Goal: Task Accomplishment & Management: Complete application form

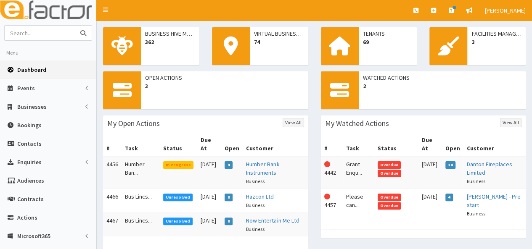
click at [34, 37] on input "text" at bounding box center [40, 33] width 71 height 15
type input "probia"
click at [75, 26] on button "submit" at bounding box center [83, 33] width 17 height 15
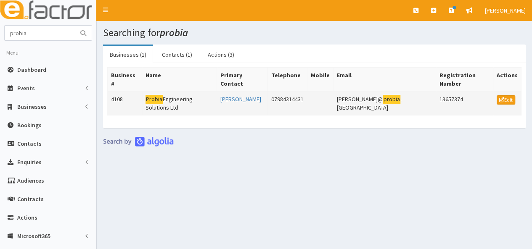
click at [168, 92] on td "Probia Engineering Solutions Ltd" at bounding box center [179, 104] width 75 height 24
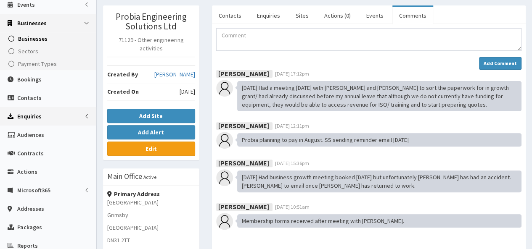
scroll to position [84, 0]
click at [21, 169] on span "Actions" at bounding box center [27, 172] width 20 height 8
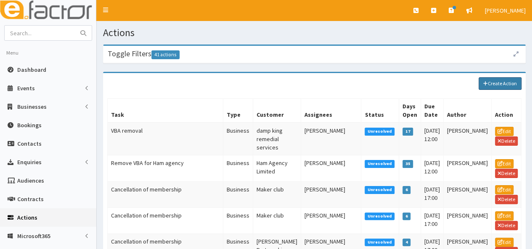
click at [506, 82] on link "Create Action" at bounding box center [500, 83] width 43 height 13
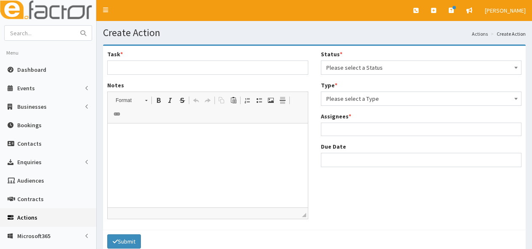
select select
click at [141, 71] on input "Task *" at bounding box center [207, 68] width 201 height 14
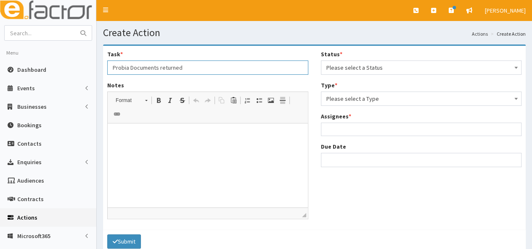
type input "Probia Documents returned"
click at [140, 142] on html at bounding box center [208, 137] width 200 height 26
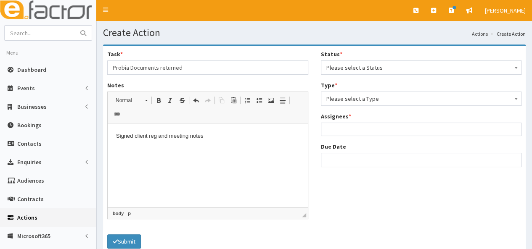
click at [136, 136] on p "Signed client reg and meeting notes" at bounding box center [207, 136] width 183 height 9
click at [138, 136] on p "Signed client reg and meeting notes" at bounding box center [207, 136] width 183 height 9
click at [195, 138] on p "Client reg and meeting notes" at bounding box center [207, 136] width 183 height 9
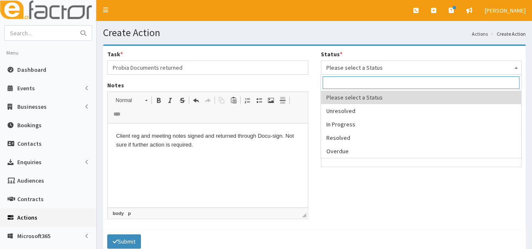
click at [383, 69] on span "Please select a Status" at bounding box center [421, 68] width 190 height 12
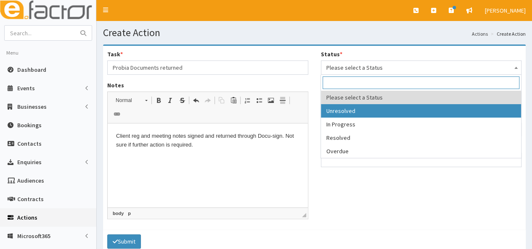
select select "1"
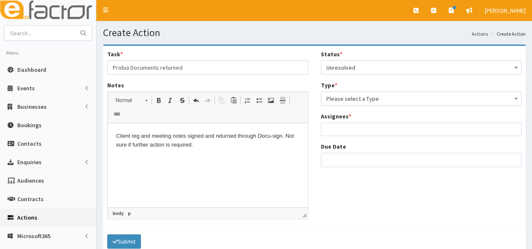
click at [366, 95] on span "Please select a Type" at bounding box center [421, 99] width 190 height 12
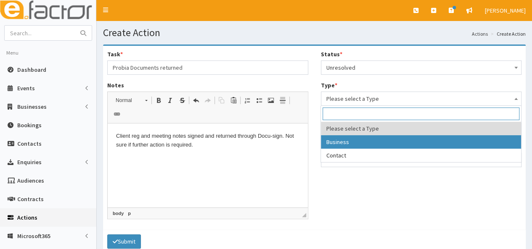
select select "business"
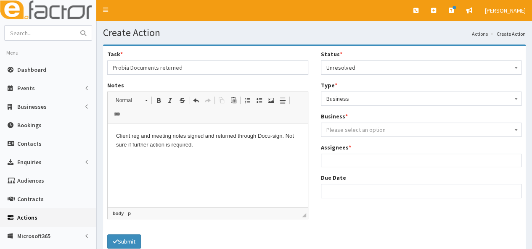
click at [353, 128] on span "Please select an option" at bounding box center [355, 130] width 59 height 8
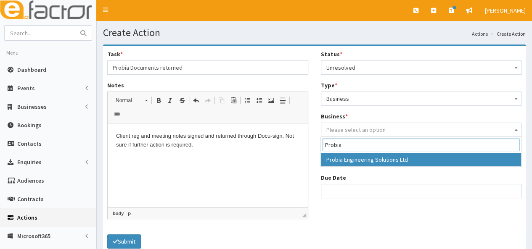
type input "Probia"
select select "4108"
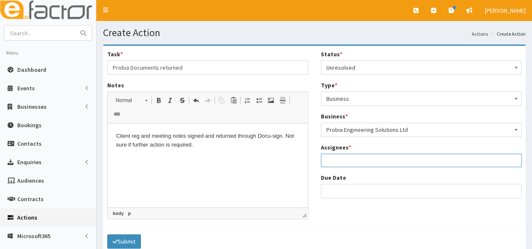
click at [343, 163] on ul at bounding box center [421, 159] width 200 height 11
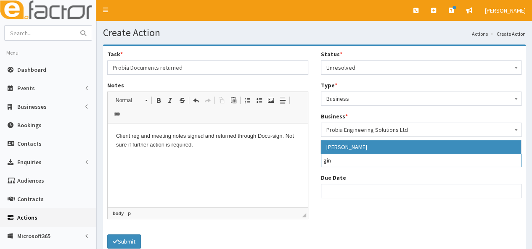
type input "gin"
select select "20"
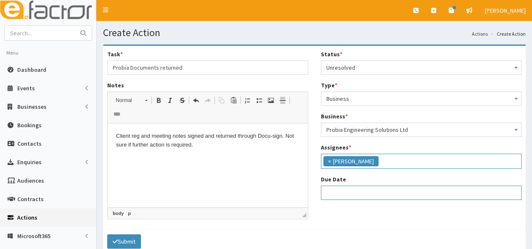
click at [341, 191] on input "Due Date" at bounding box center [421, 193] width 201 height 14
select select "12"
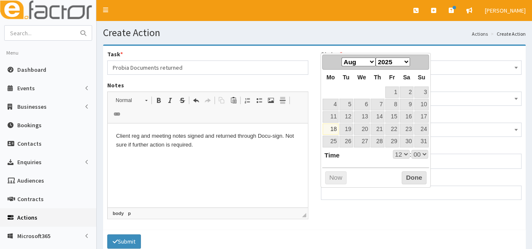
click at [345, 153] on dl "Time 12:00 Hour 00 01 02 03 04 05 06 07 08 09 10 11 12 13 14 15 16 17 18 19 20 …" at bounding box center [375, 154] width 106 height 9
click at [379, 124] on link "21" at bounding box center [377, 129] width 14 height 11
type input "21-08-2025 12:00"
select select "12"
click at [414, 180] on button "Done" at bounding box center [414, 178] width 25 height 13
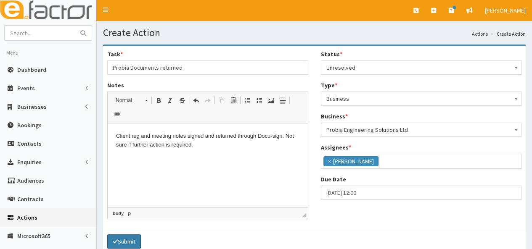
click at [122, 235] on button "Submit" at bounding box center [124, 242] width 34 height 14
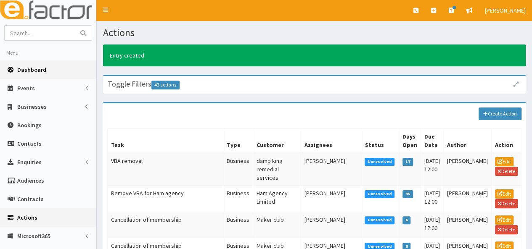
click at [37, 68] on span "Dashboard" at bounding box center [31, 70] width 29 height 8
